Goal: Task Accomplishment & Management: Use online tool/utility

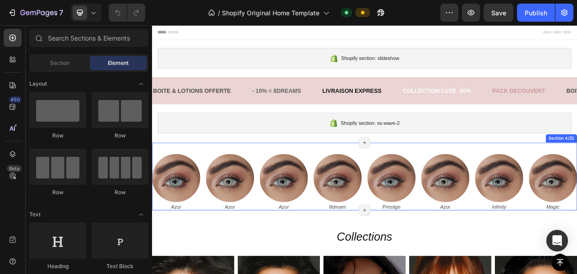
click at [291, 182] on div "Image Azur Text Block Image Azur Text Block Image Azur Text Block Image 8dream …" at bounding box center [422, 218] width 541 height 86
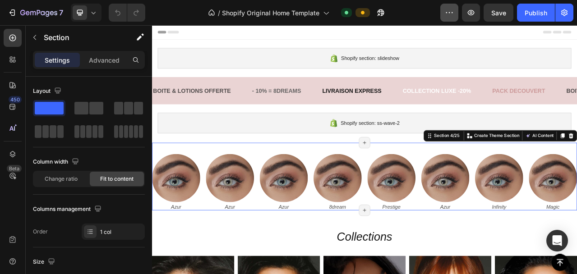
click at [451, 14] on icon "button" at bounding box center [449, 12] width 9 height 9
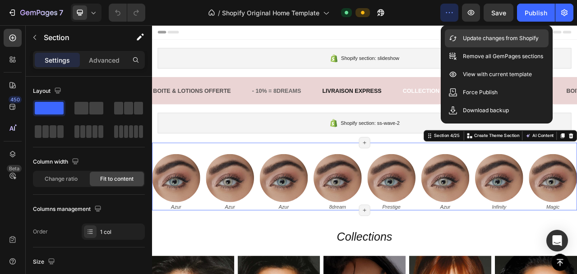
click at [464, 36] on p "Update changes from Shopify" at bounding box center [501, 38] width 76 height 9
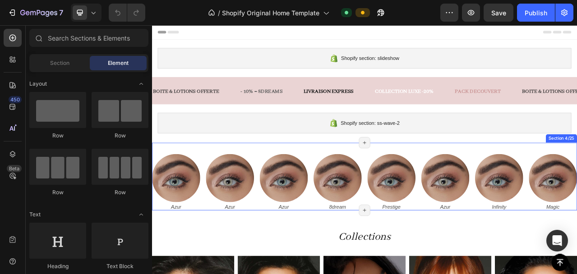
click at [416, 183] on div "Image Azur Text Block Image Azur Text Block Image Azur Text Block Image 8dream …" at bounding box center [422, 218] width 541 height 86
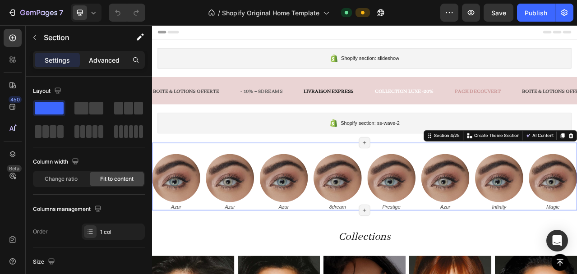
click at [108, 61] on p "Advanced" at bounding box center [104, 59] width 31 height 9
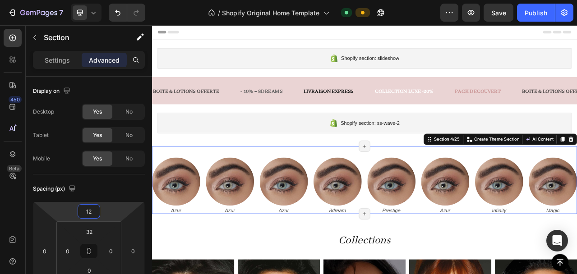
type input "10"
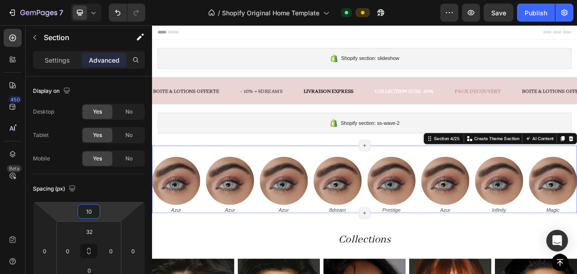
click at [102, 0] on html "7 / Shopify Original Home Template Default Preview Save Publish 450 Beta Sectio…" at bounding box center [288, 0] width 577 height 0
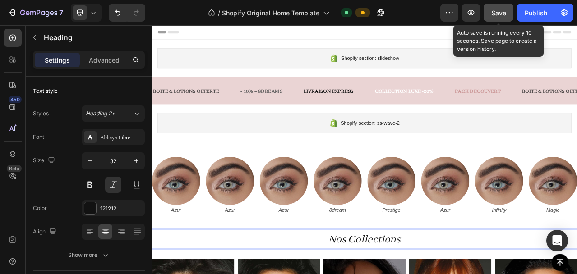
click at [494, 17] on div "Save" at bounding box center [498, 12] width 15 height 9
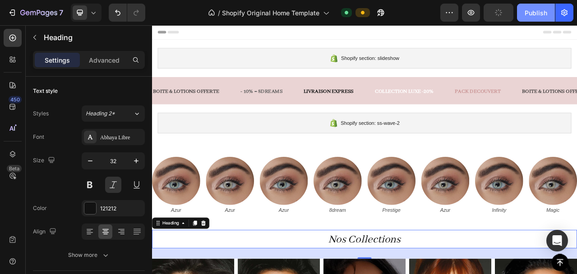
click at [544, 14] on div "Publish" at bounding box center [536, 12] width 23 height 9
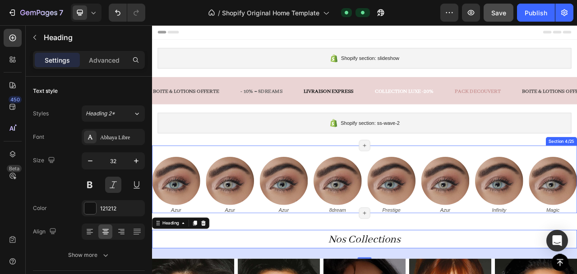
click at [418, 187] on div "Image Azur Text Block Image Azur Text Block Image Azur Text Block Image 8dream …" at bounding box center [422, 222] width 541 height 86
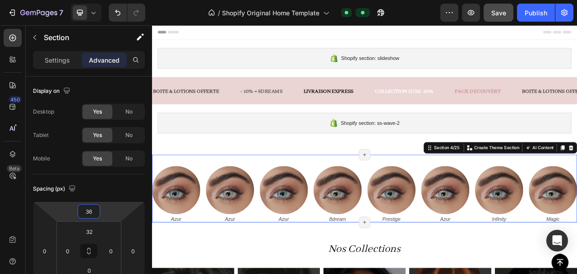
type input "28"
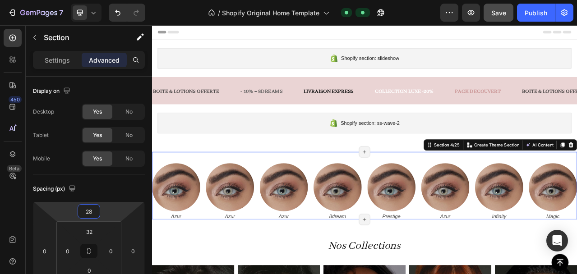
click at [114, 0] on html "7 / Shopify Original Home Template Default Preview Save Publish 450 Beta Sectio…" at bounding box center [288, 0] width 577 height 0
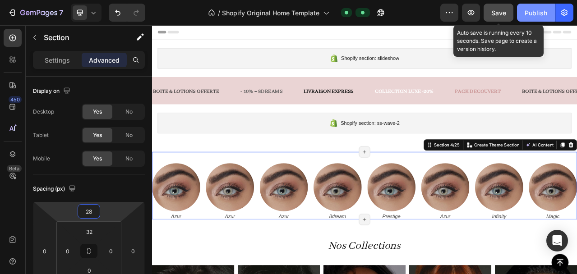
click at [499, 14] on span "Save" at bounding box center [498, 13] width 15 height 8
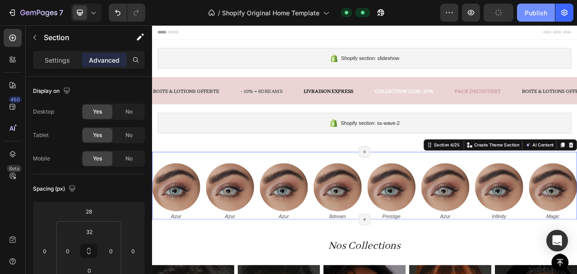
click at [532, 14] on div "Publish" at bounding box center [536, 12] width 23 height 9
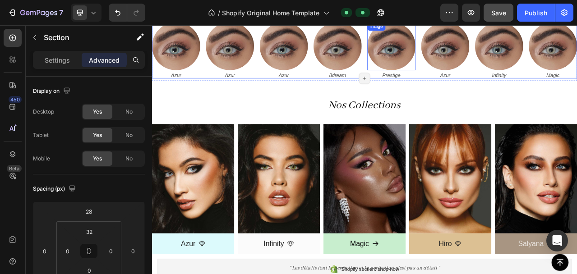
scroll to position [185, 0]
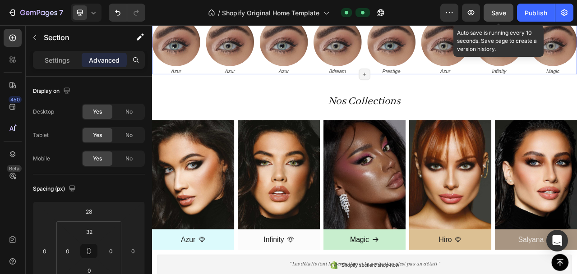
click at [499, 12] on span "Save" at bounding box center [498, 13] width 15 height 8
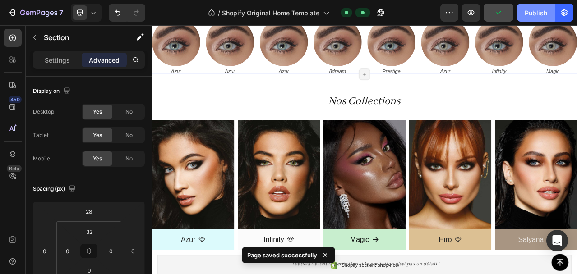
click at [538, 11] on div "Publish" at bounding box center [536, 12] width 23 height 9
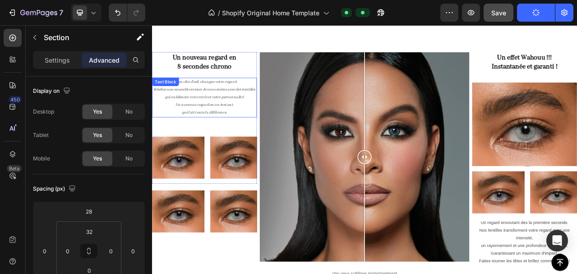
scroll to position [621, 0]
